Goal: Transaction & Acquisition: Obtain resource

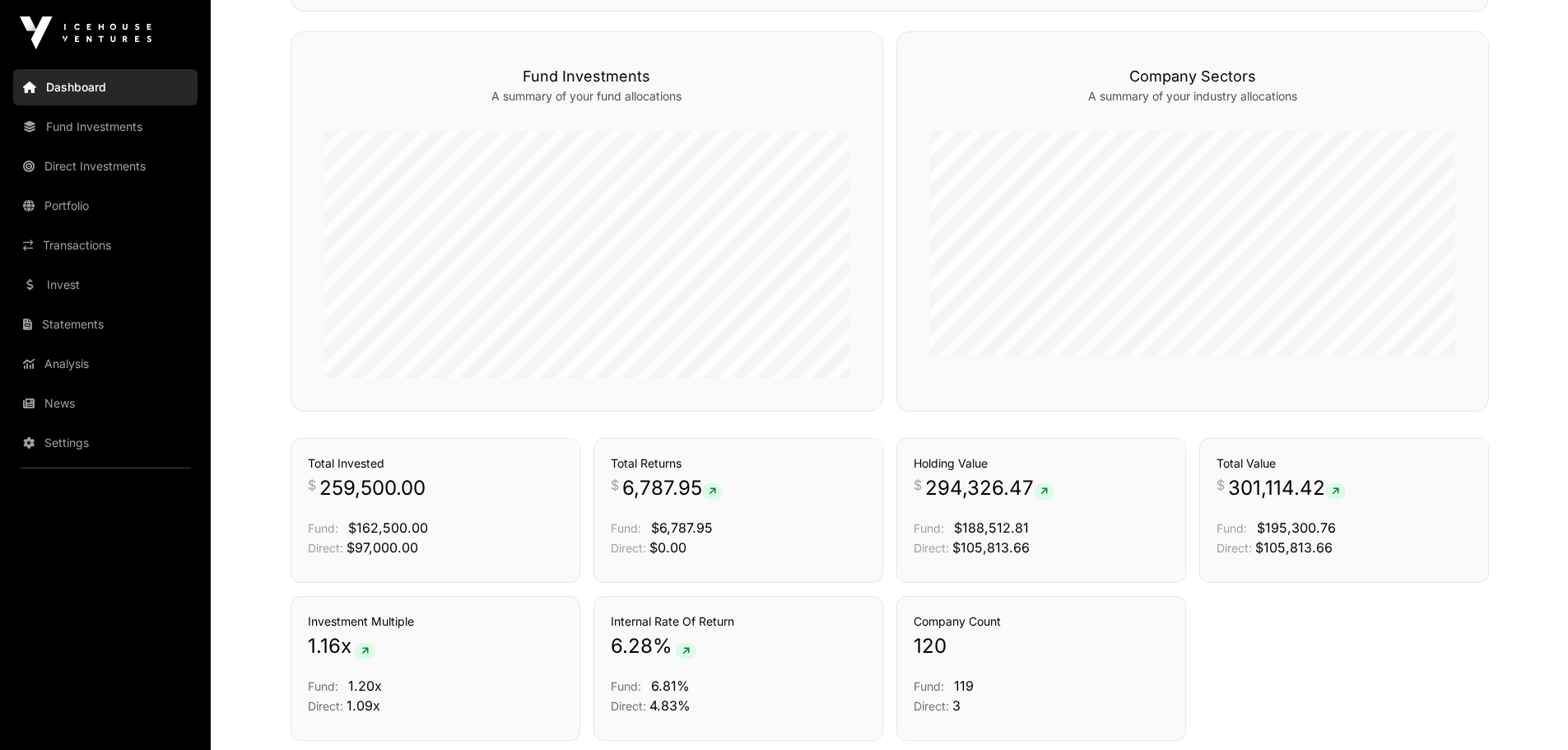
scroll to position [1039, 0]
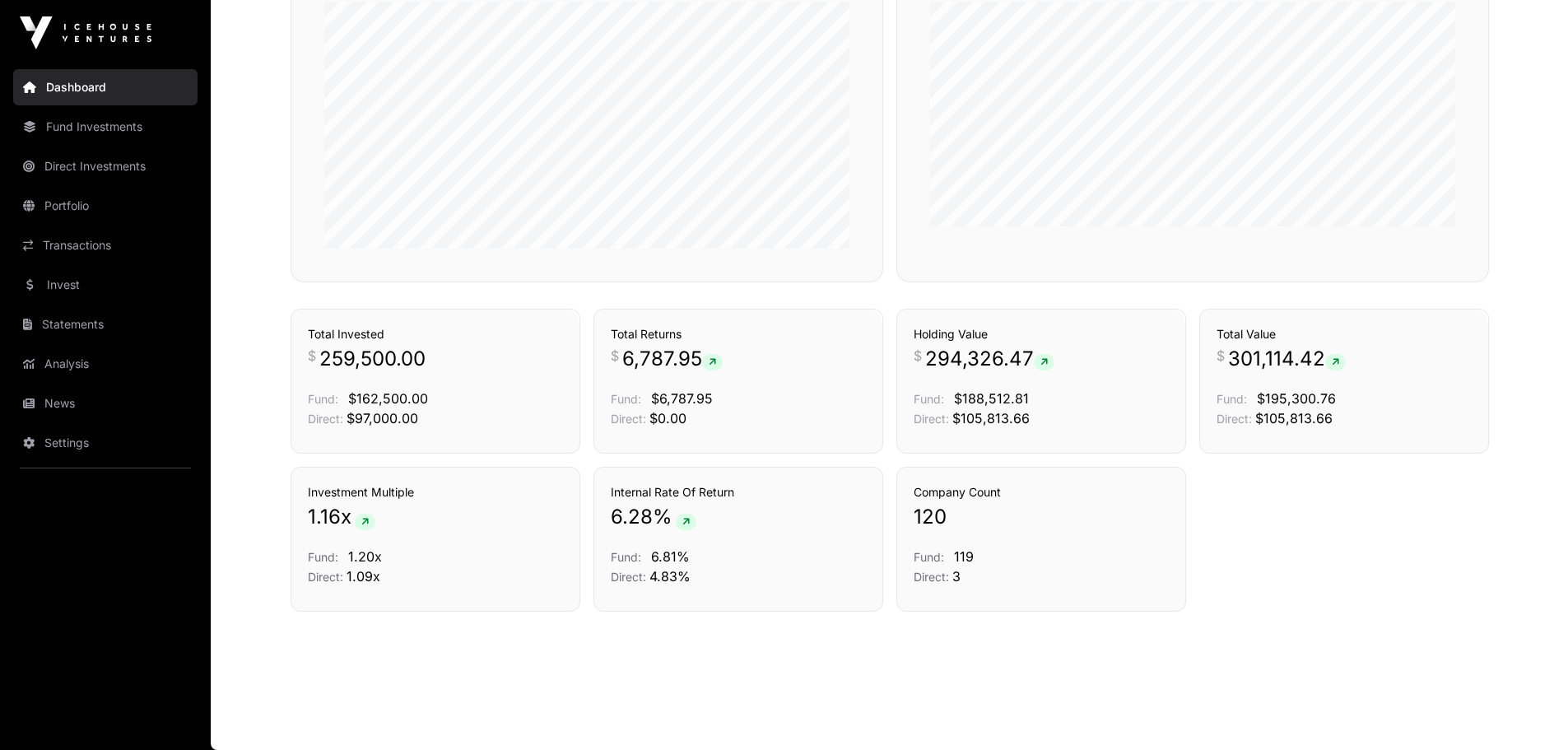
click at [105, 136] on link "Fund Investments" at bounding box center [105, 127] width 185 height 37
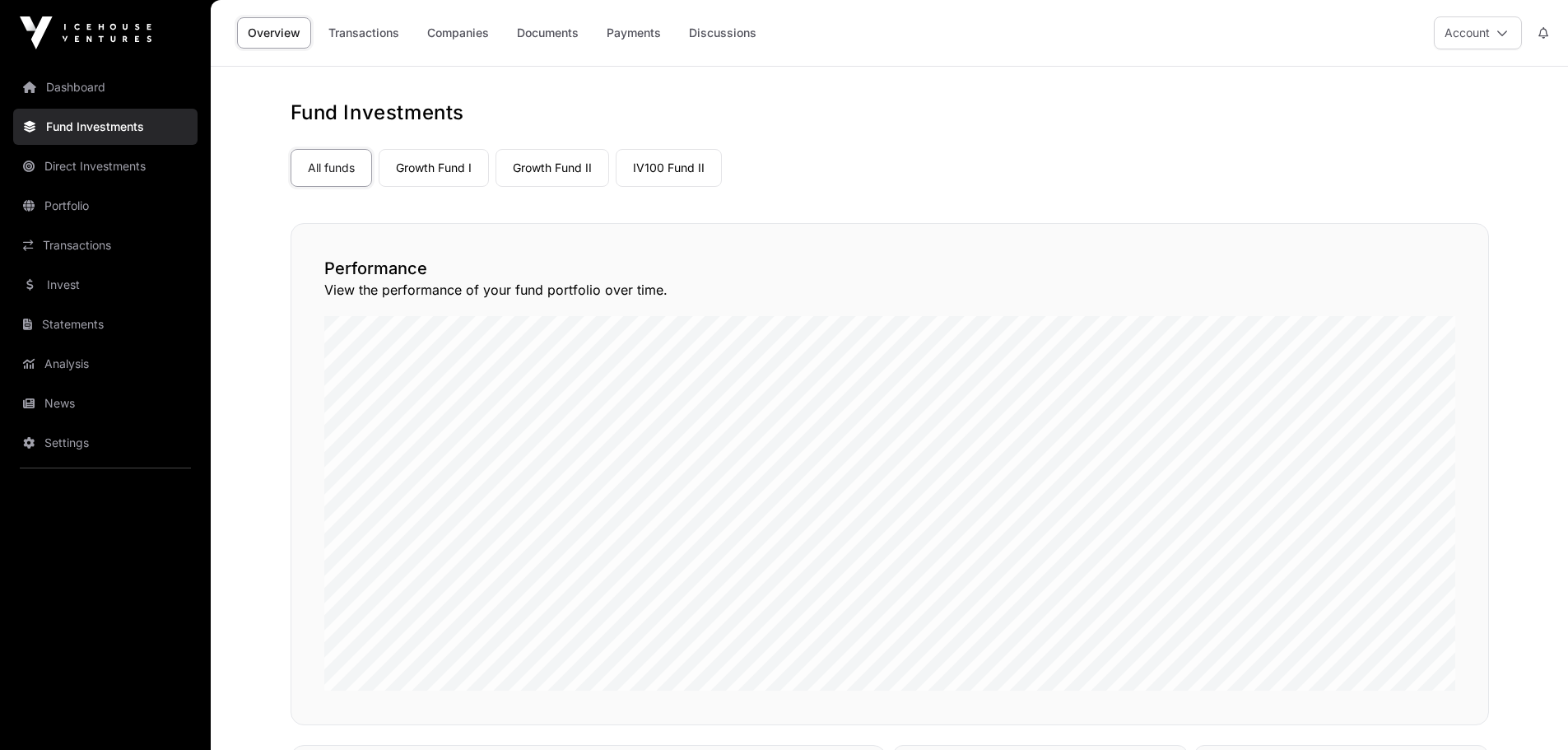
click at [94, 164] on link "Direct Investments" at bounding box center [105, 166] width 185 height 37
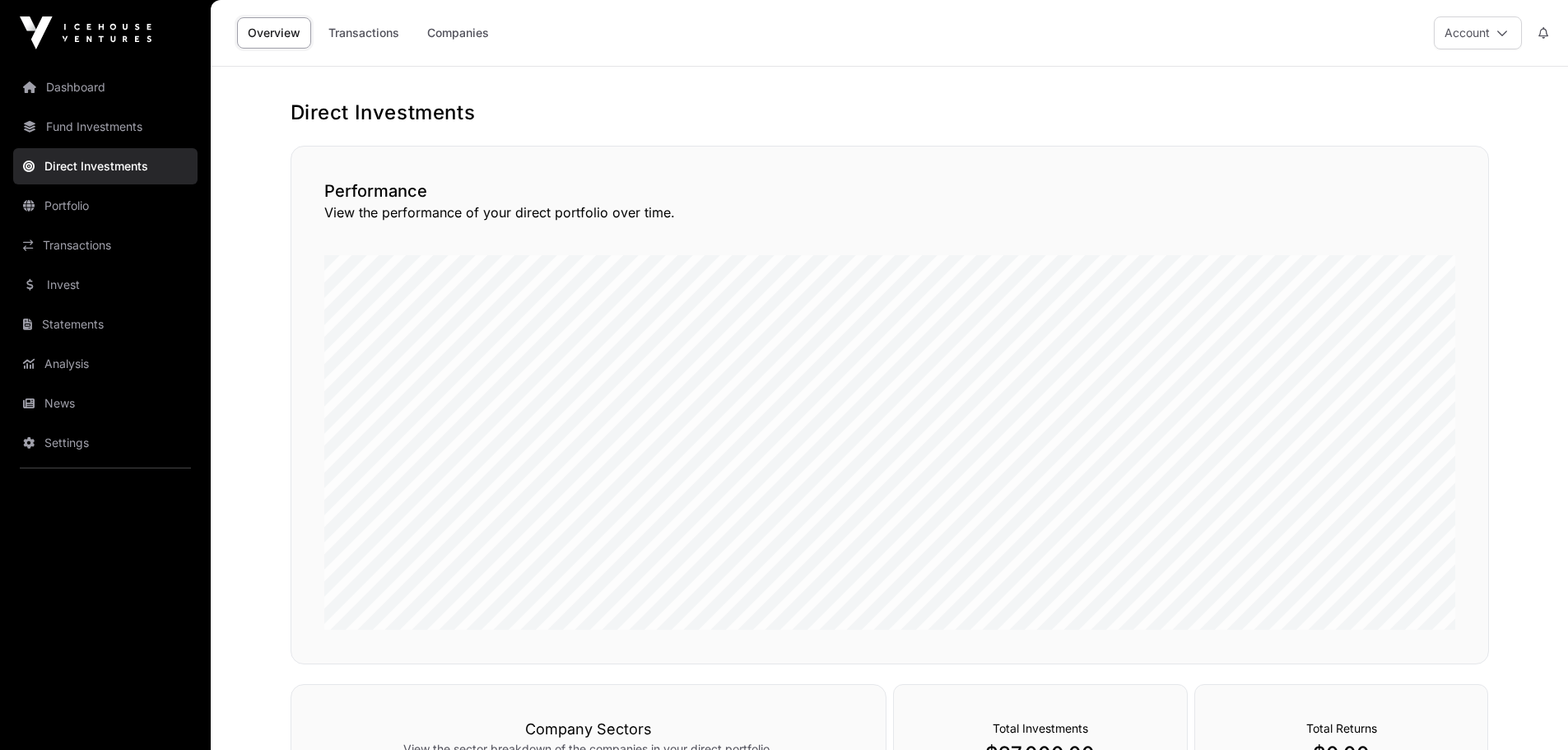
click at [97, 129] on link "Fund Investments" at bounding box center [105, 127] width 185 height 37
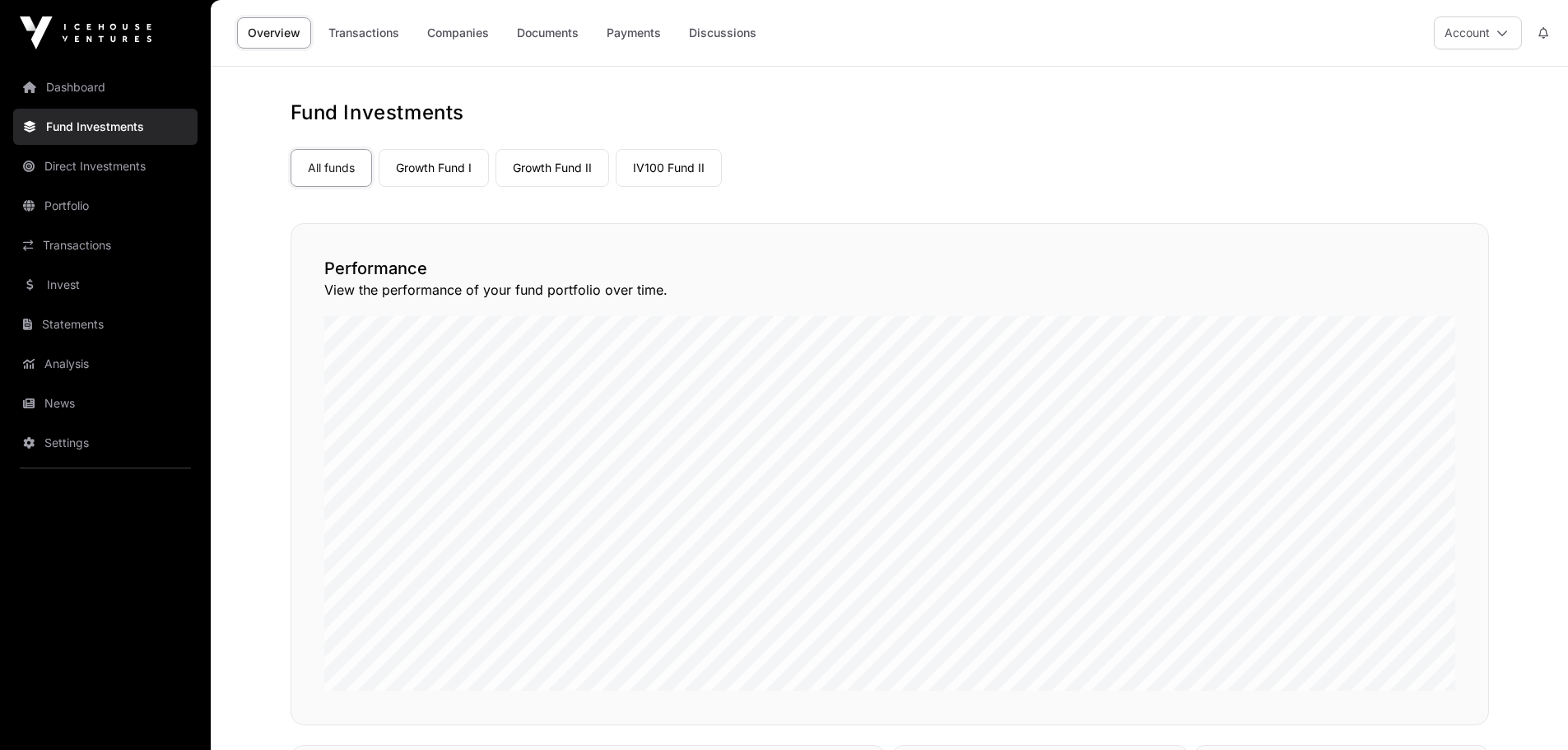
click at [91, 145] on nav "Dashboard Fund Investments Direct Investments Portfolio Transactions Invest Sta…" at bounding box center [106, 401] width 211 height 671
click at [91, 163] on link "Direct Investments" at bounding box center [105, 166] width 185 height 37
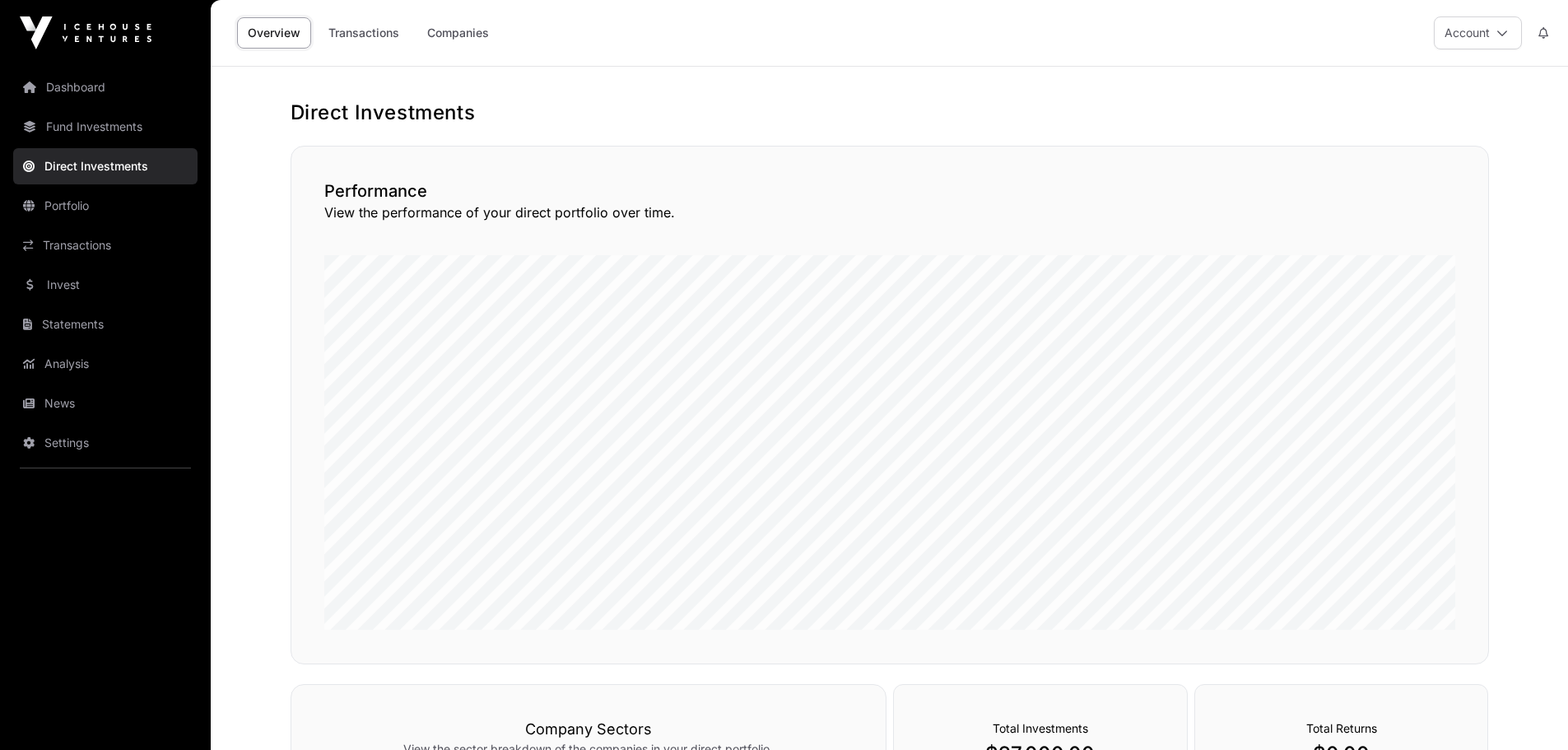
click at [90, 89] on link "Dashboard" at bounding box center [105, 87] width 185 height 37
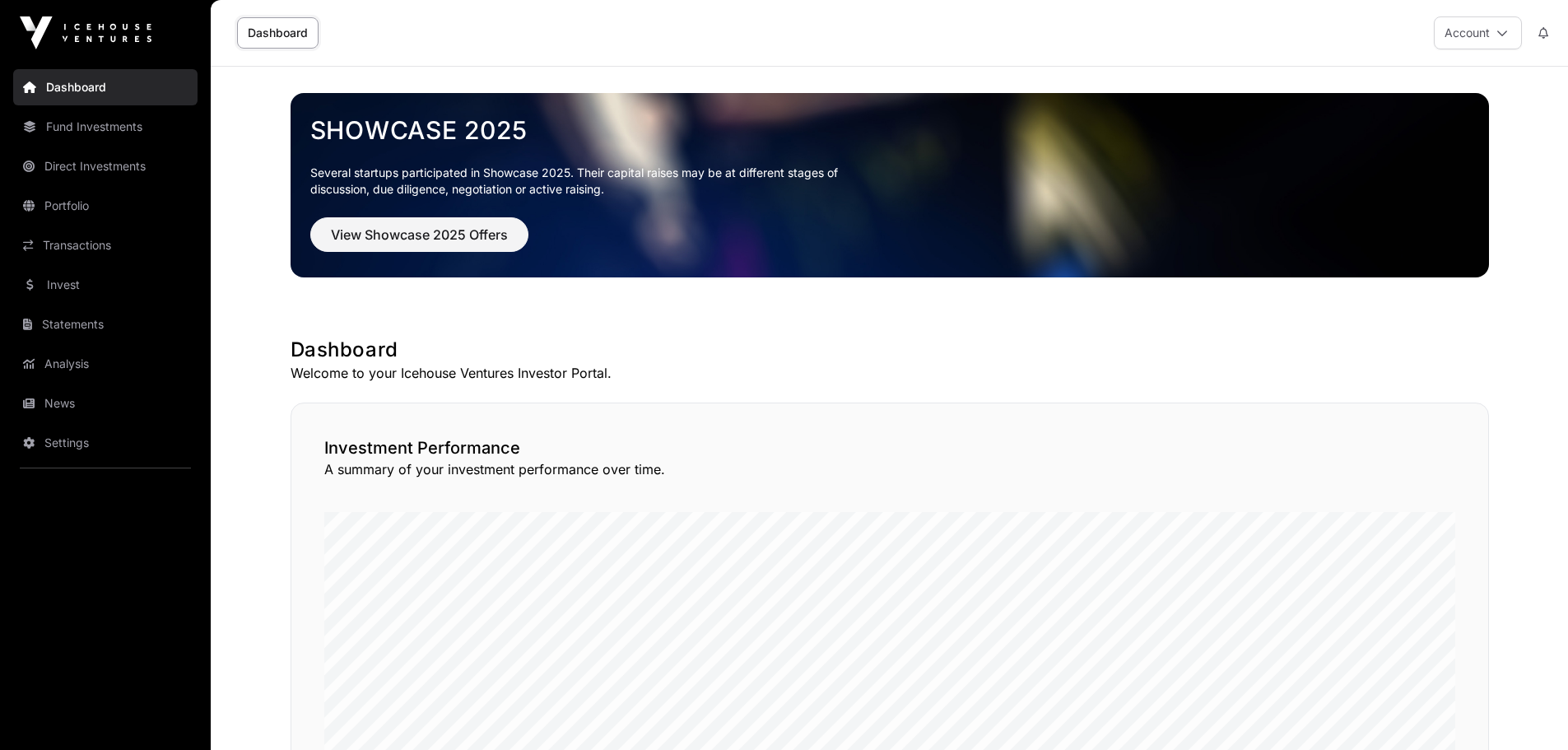
click at [58, 279] on link "Invest" at bounding box center [105, 284] width 185 height 37
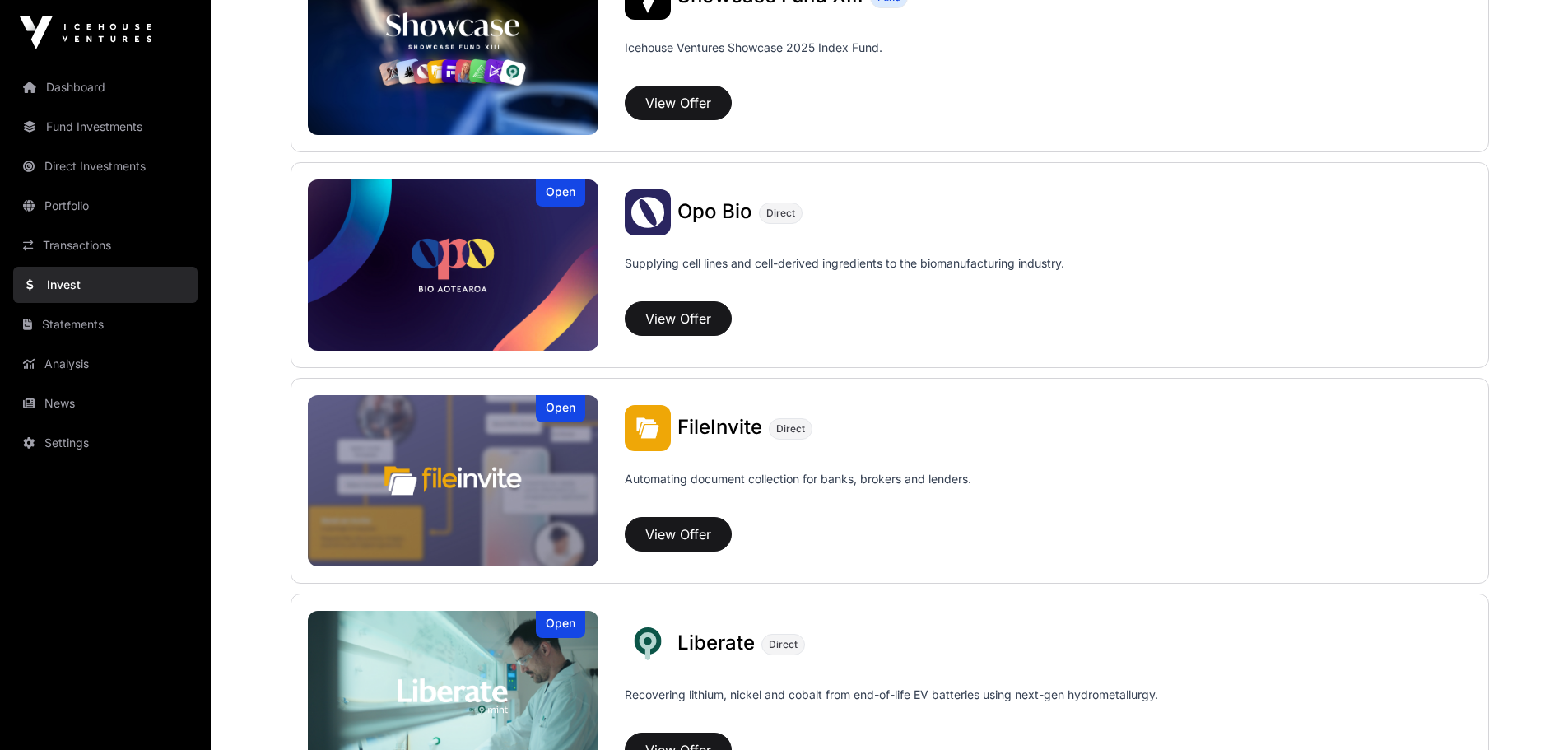
scroll to position [862, 0]
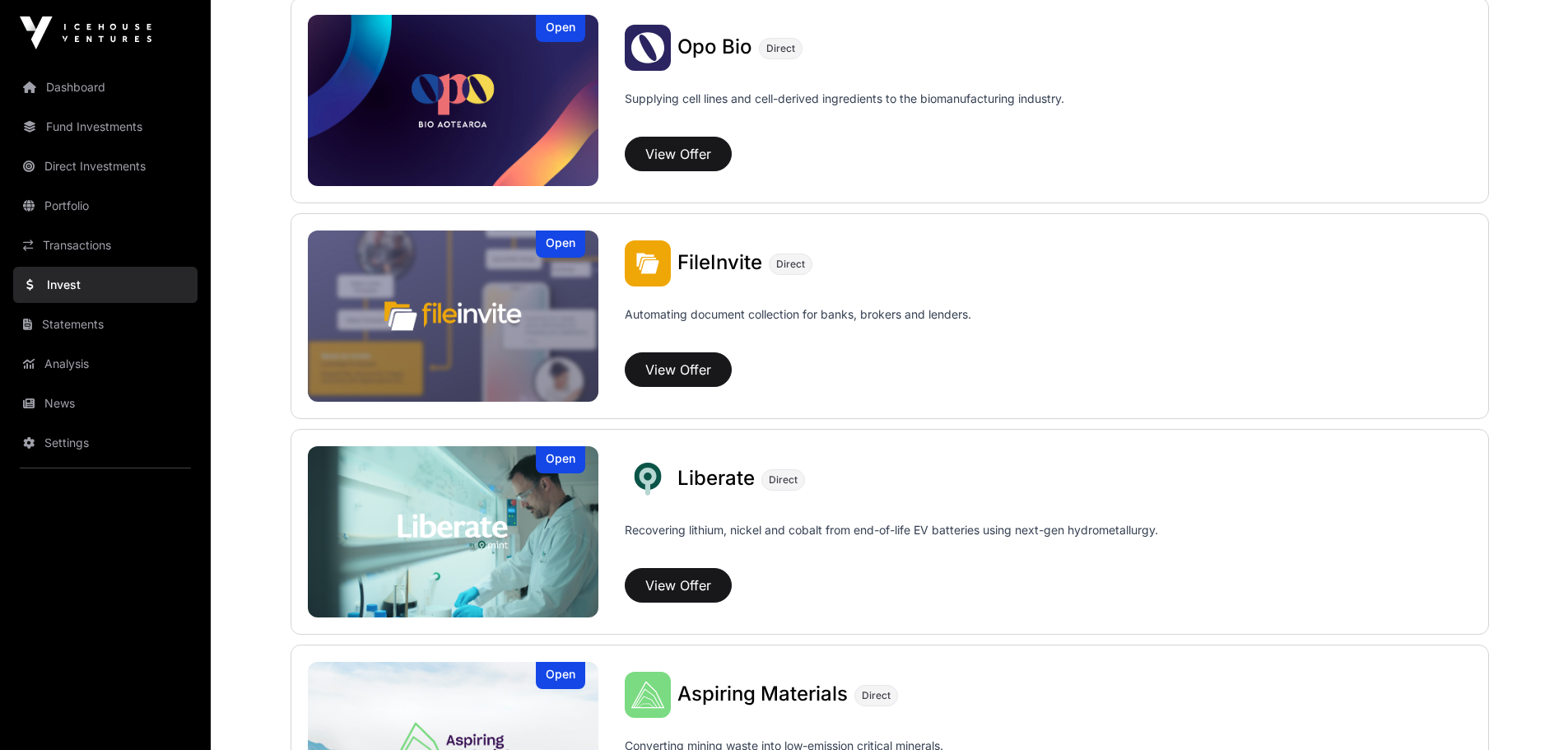
click at [852, 519] on div "Recovering lithium, nickel and cobalt from end-of-life EV batteries using next-…" at bounding box center [1048, 538] width 847 height 46
click at [544, 512] on img at bounding box center [454, 531] width 291 height 171
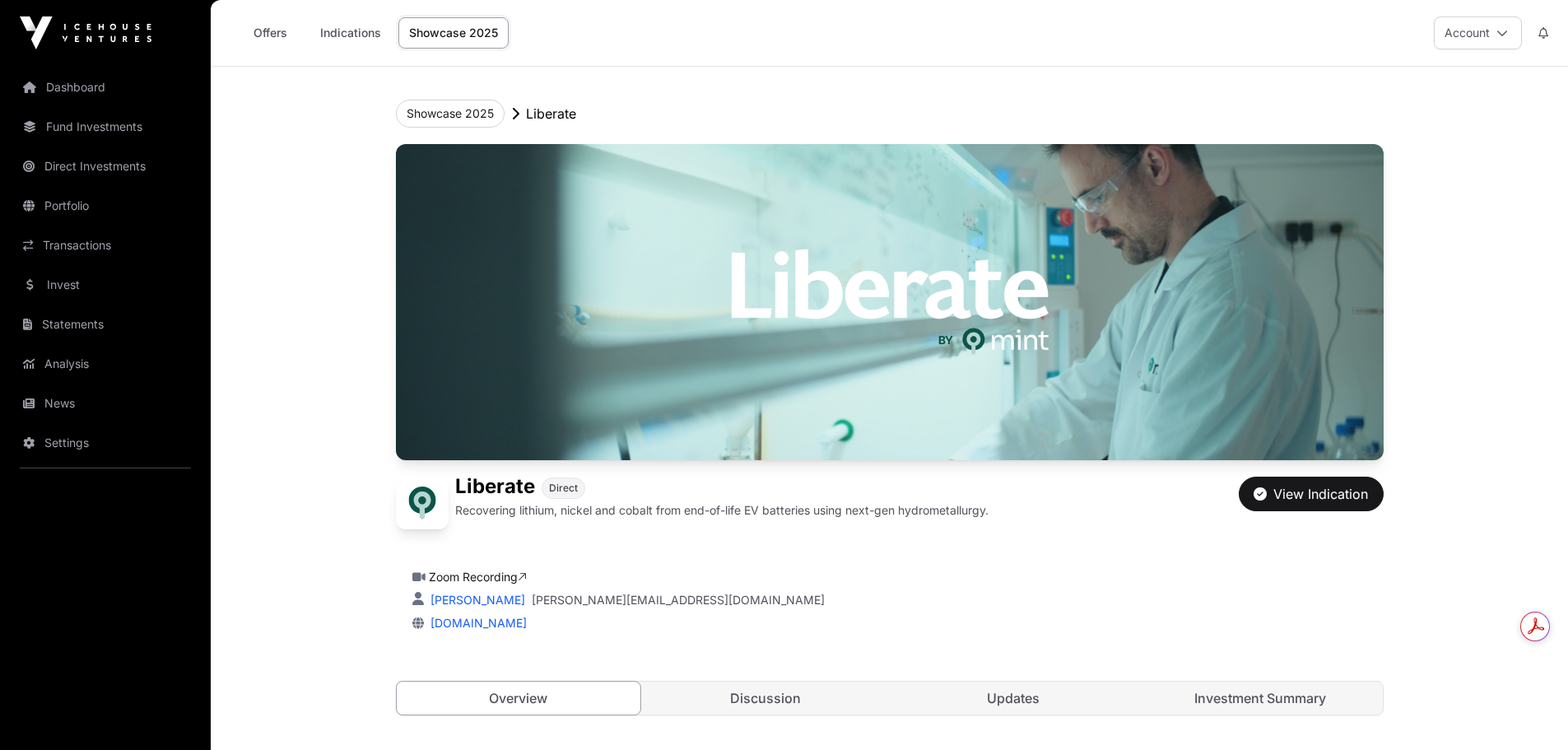
scroll to position [329, 0]
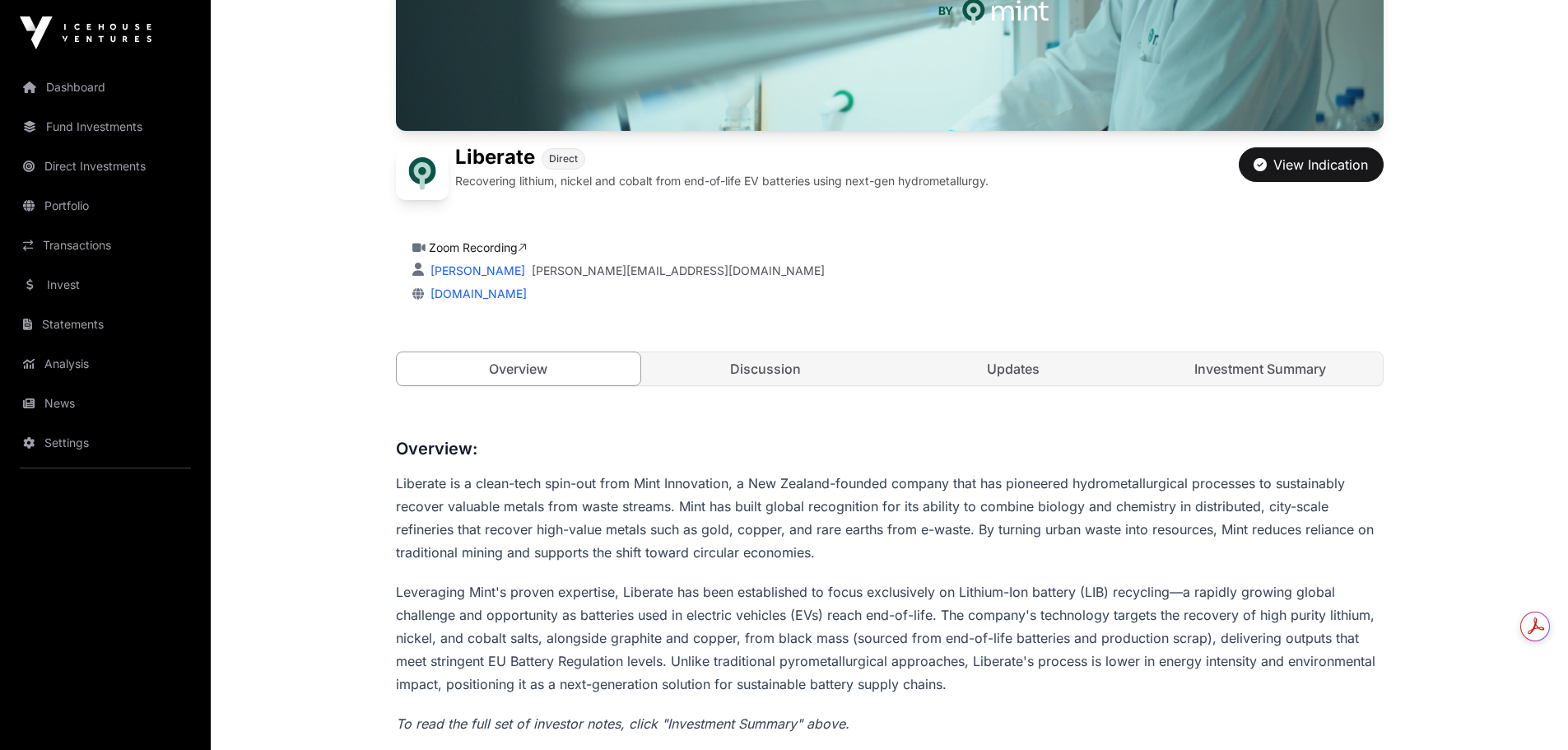
click at [665, 267] on link "[PERSON_NAME][EMAIL_ADDRESS][DOMAIN_NAME]" at bounding box center [678, 270] width 293 height 16
